Goal: Navigation & Orientation: Find specific page/section

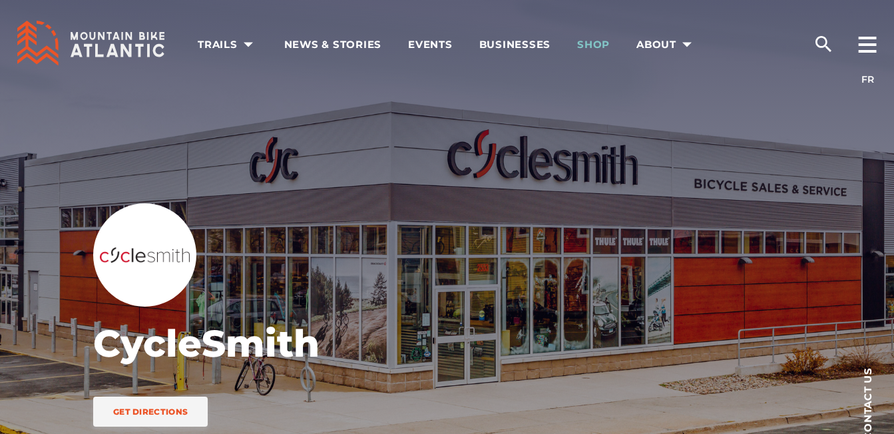
click at [595, 41] on span "Shop" at bounding box center [593, 44] width 33 height 13
click at [396, 44] on ul "Trails Trail Networks by Province [GEOGRAPHIC_DATA] [GEOGRAPHIC_DATA] [GEOGRAPH…" at bounding box center [447, 43] width 499 height 87
click at [597, 39] on span "Shop" at bounding box center [593, 44] width 33 height 13
click at [868, 45] on rect at bounding box center [868, 44] width 18 height 3
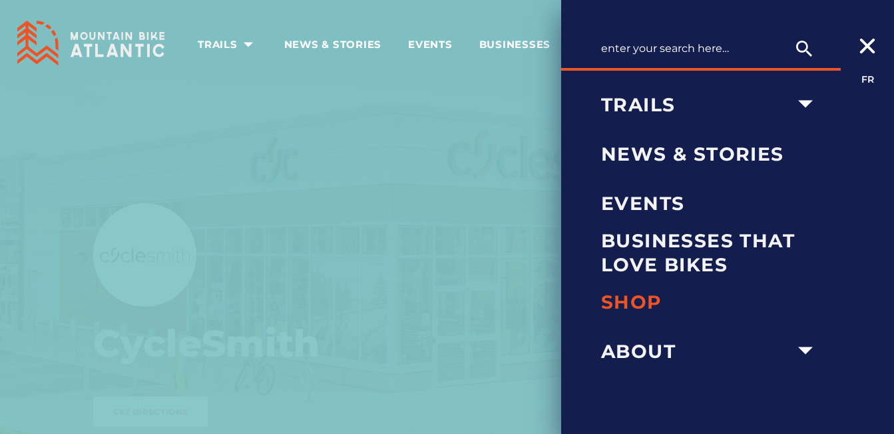
click at [649, 299] on span "Shop" at bounding box center [711, 302] width 220 height 24
